Goal: Complete application form

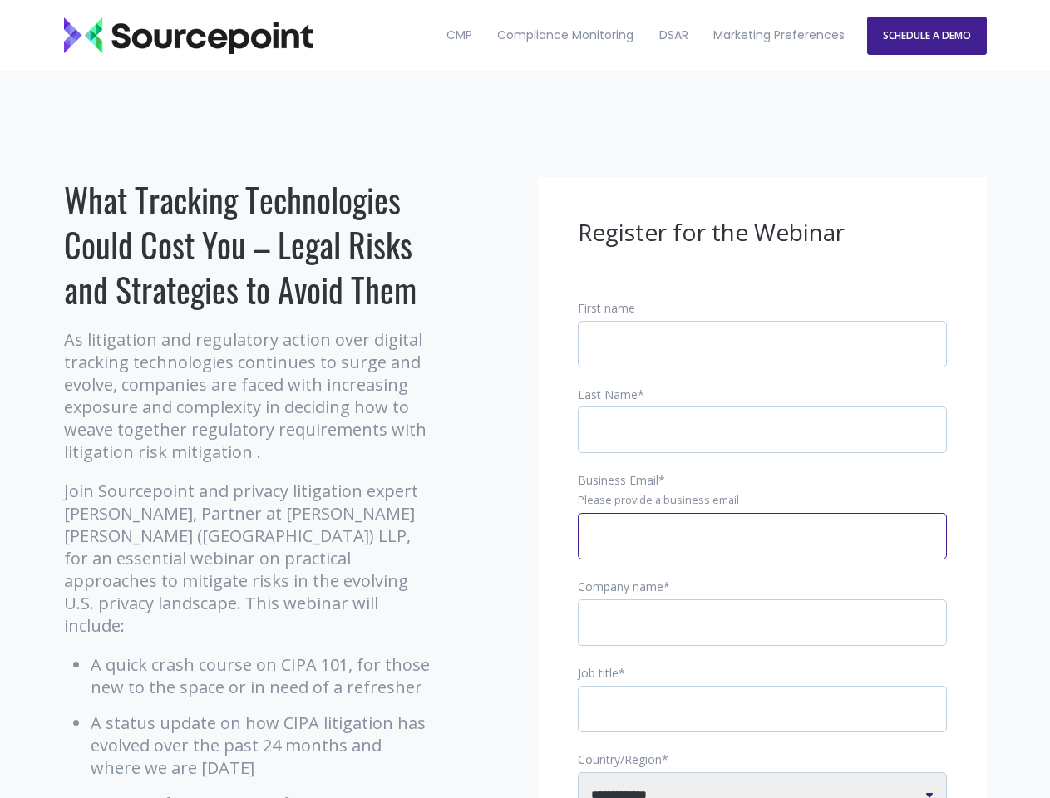
click at [762, 549] on input "Business Email *" at bounding box center [762, 536] width 369 height 47
